Goal: Information Seeking & Learning: Learn about a topic

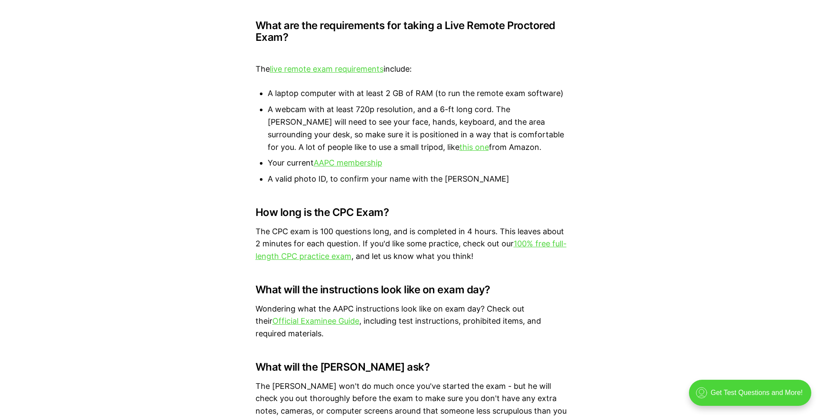
scroll to position [2691, 0]
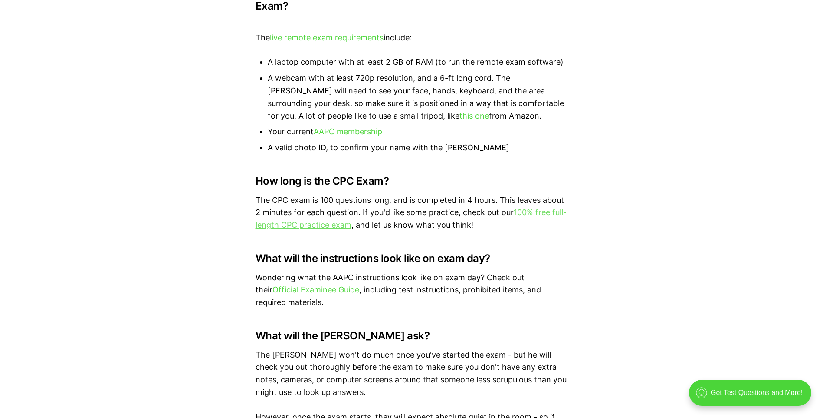
click at [539, 207] on link "100% free full-length CPC practice exam" at bounding box center [411, 218] width 311 height 22
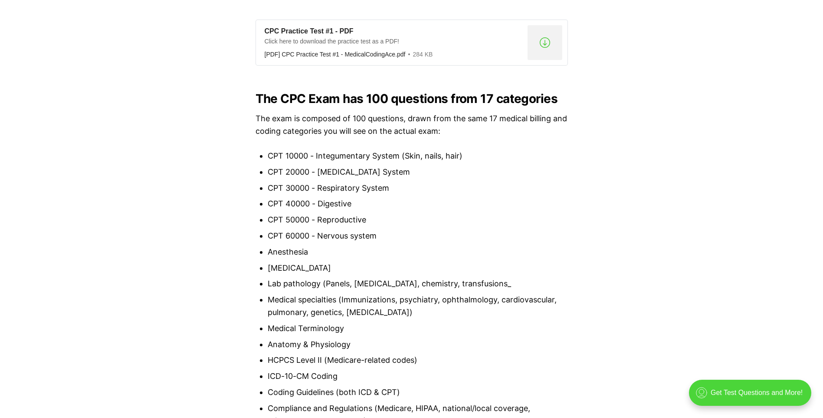
scroll to position [564, 0]
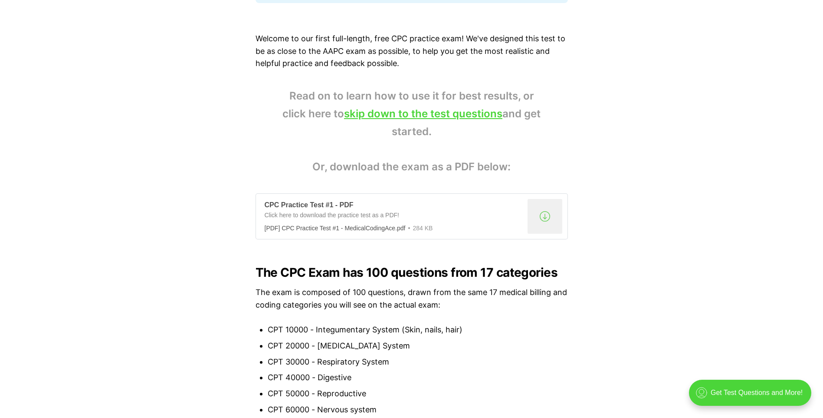
click at [551, 219] on div ".a{fill:none;stroke:currentColor;stroke-linecap:round;stroke-linejoin:round;str…" at bounding box center [545, 216] width 35 height 35
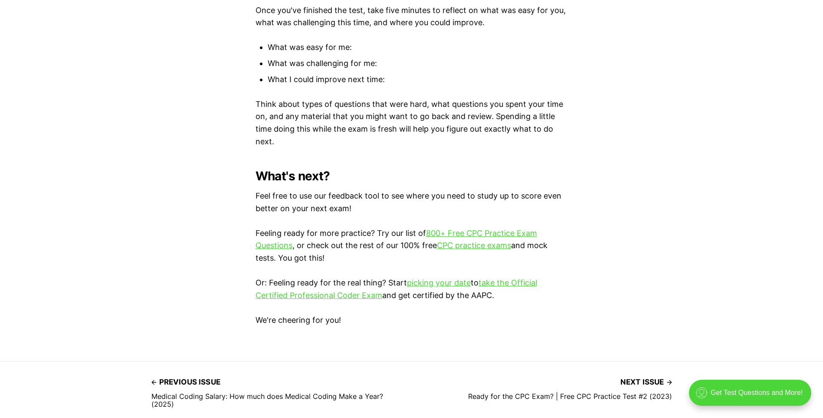
scroll to position [2430, 0]
